Goal: Task Accomplishment & Management: Manage account settings

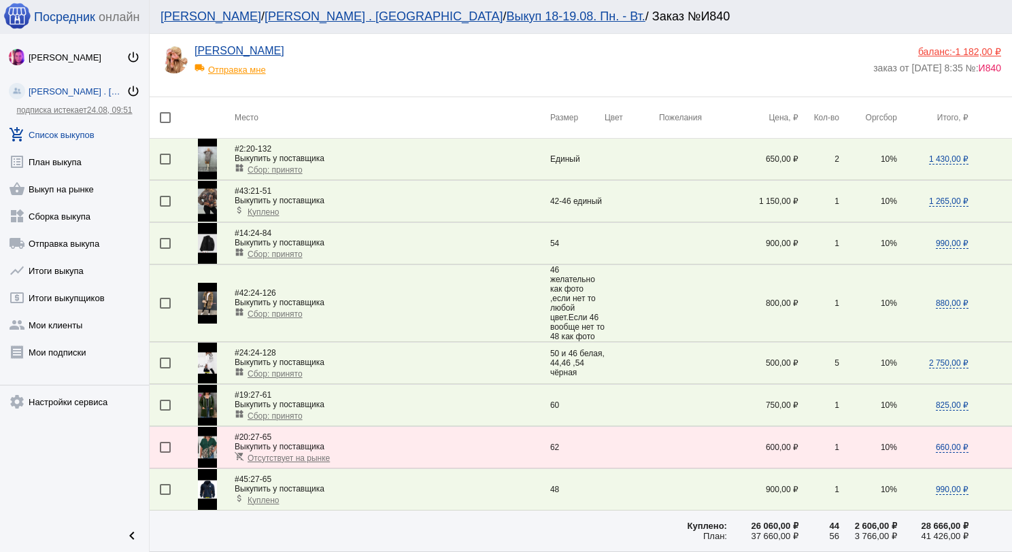
click at [89, 137] on link "add_shopping_cart Список выкупов" at bounding box center [74, 131] width 149 height 27
